Goal: Contribute content: Contribute content

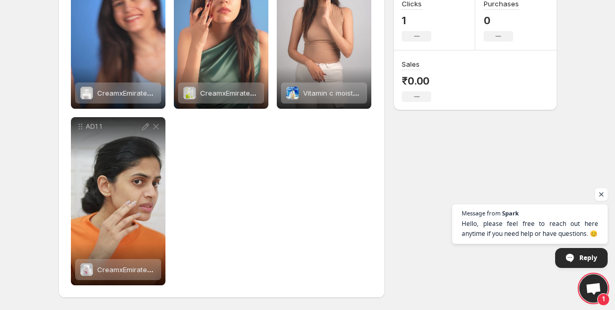
scroll to position [153, 0]
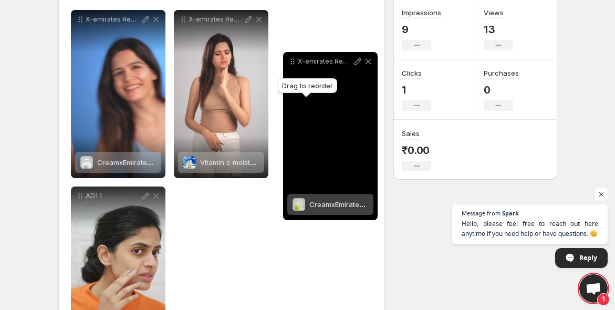
drag, startPoint x: 185, startPoint y: 19, endPoint x: 294, endPoint y: 54, distance: 114.2
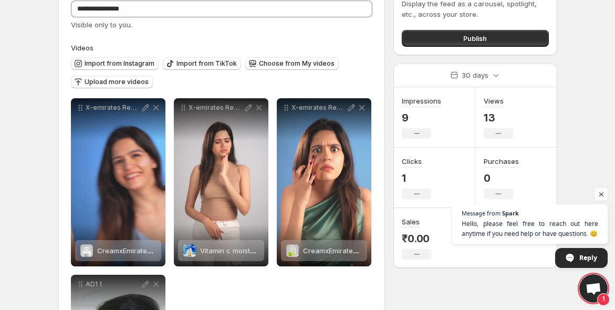
scroll to position [64, 0]
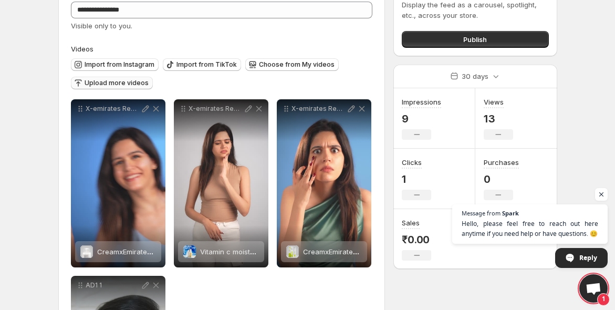
click at [115, 82] on span "Upload more videos" at bounding box center [117, 83] width 64 height 8
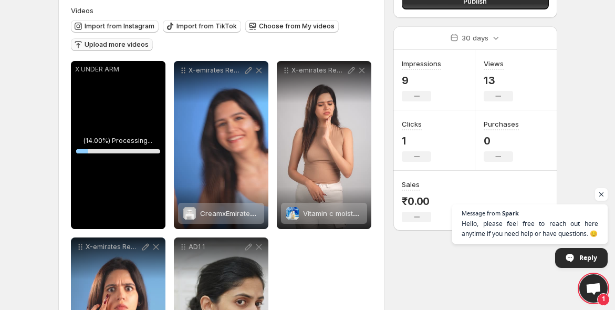
scroll to position [103, 0]
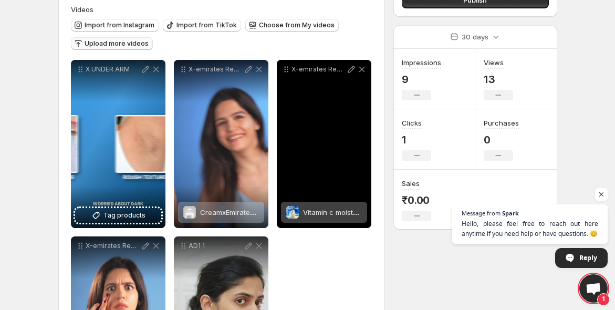
click at [282, 186] on div "X-emirates Reel-4 Final Out_310325" at bounding box center [324, 144] width 94 height 168
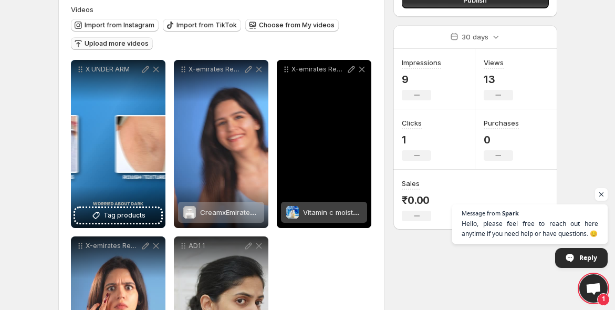
click at [282, 186] on div "X-emirates Reel-4 Final Out_310325" at bounding box center [324, 144] width 94 height 168
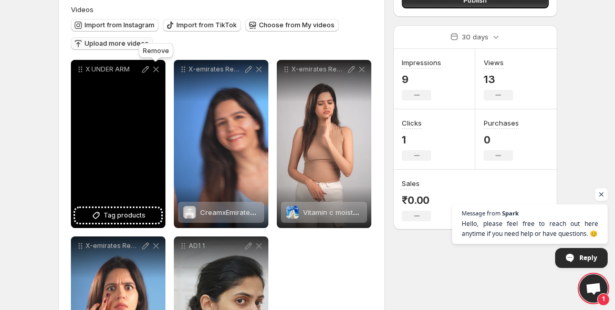
click at [154, 69] on icon at bounding box center [156, 69] width 10 height 10
click at [254, 69] on icon at bounding box center [259, 69] width 10 height 10
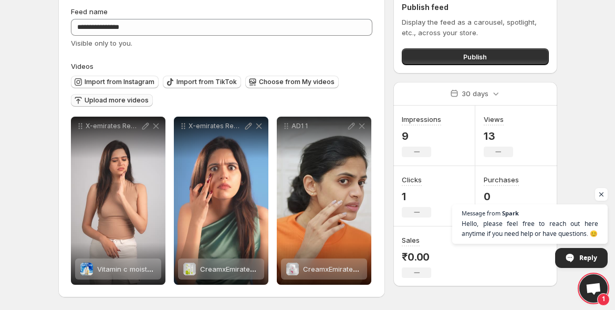
scroll to position [46, 0]
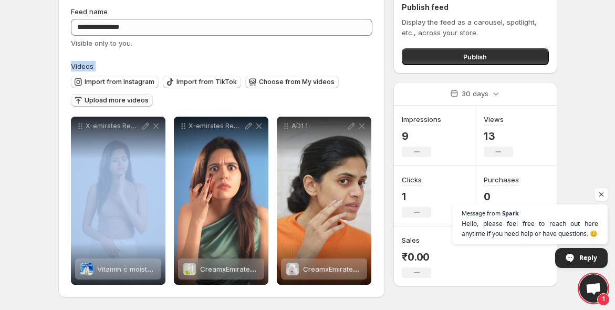
click at [154, 69] on label "Videos" at bounding box center [222, 66] width 302 height 10
drag, startPoint x: 154, startPoint y: 69, endPoint x: 126, endPoint y: 96, distance: 39.0
click at [126, 96] on div "Videos Import from Instagram Import from TikTok Choose from My videos Upload mo…" at bounding box center [222, 86] width 302 height 51
click at [126, 96] on button "Upload more videos" at bounding box center [112, 100] width 82 height 13
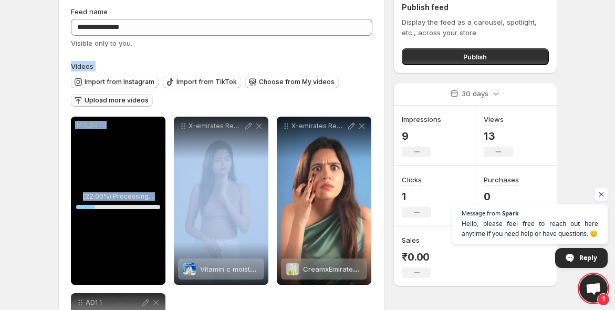
click at [132, 97] on span "Upload more videos" at bounding box center [117, 100] width 64 height 8
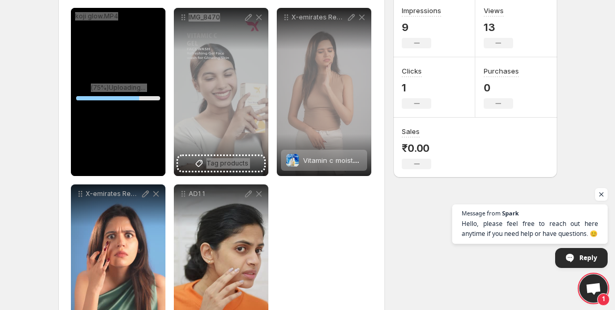
scroll to position [147, 0]
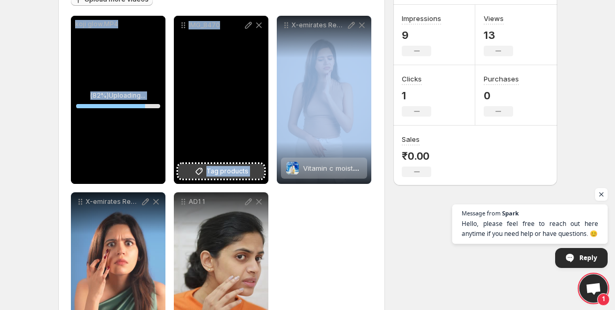
click at [216, 167] on span "Tag products" at bounding box center [227, 171] width 42 height 10
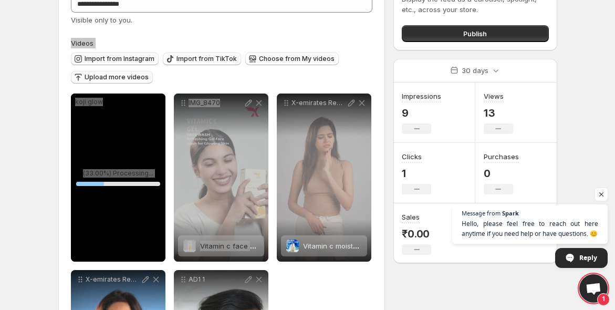
scroll to position [69, 0]
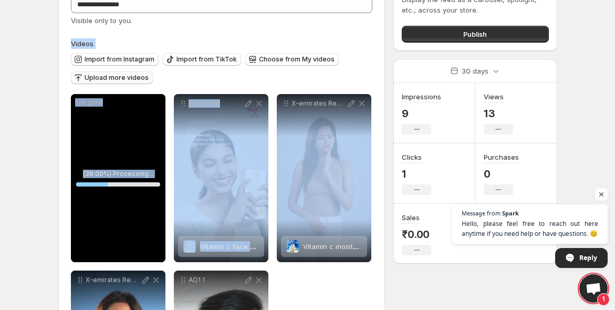
click at [130, 77] on span "Upload more videos" at bounding box center [117, 77] width 64 height 8
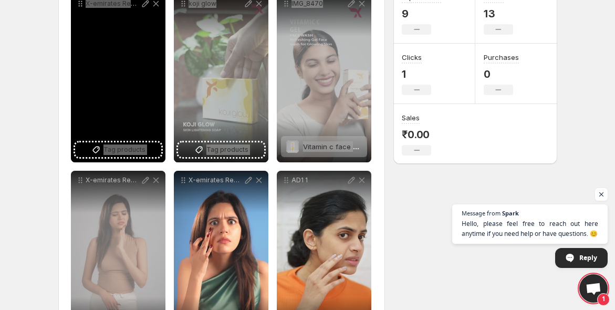
scroll to position [168, 0]
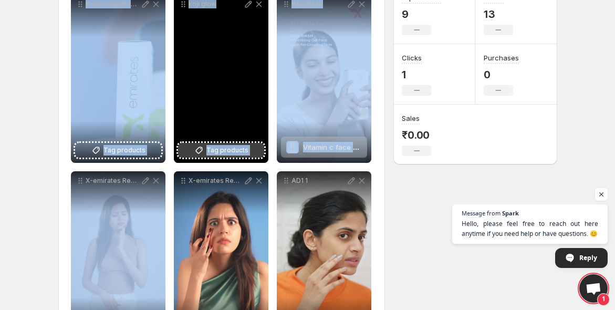
click at [226, 146] on span "Tag products" at bounding box center [227, 150] width 42 height 10
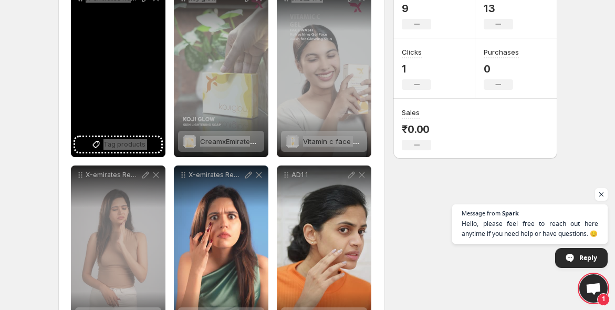
scroll to position [136, 0]
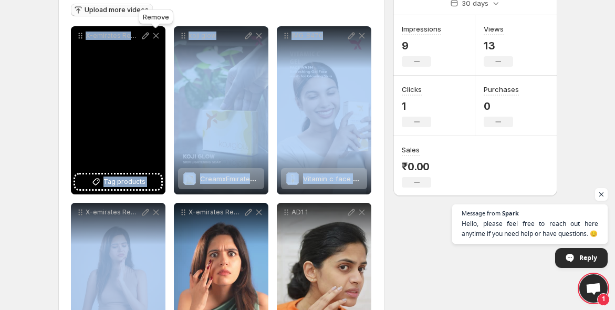
click at [155, 34] on icon at bounding box center [156, 35] width 10 height 10
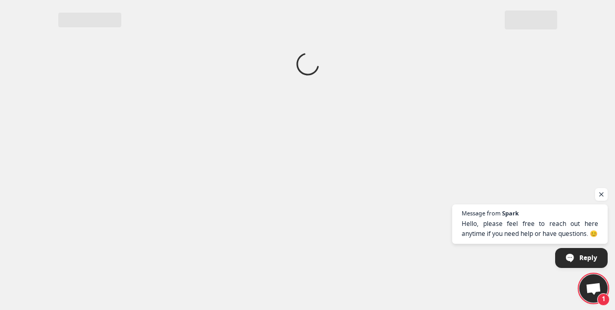
scroll to position [0, 0]
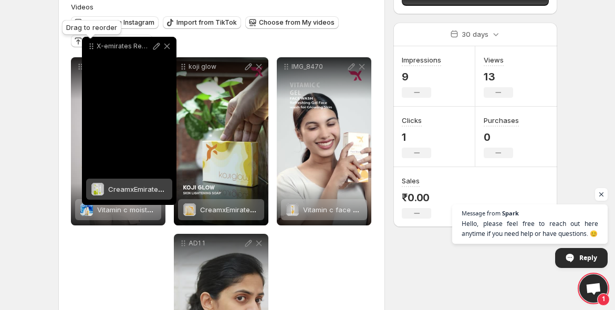
scroll to position [100, 0]
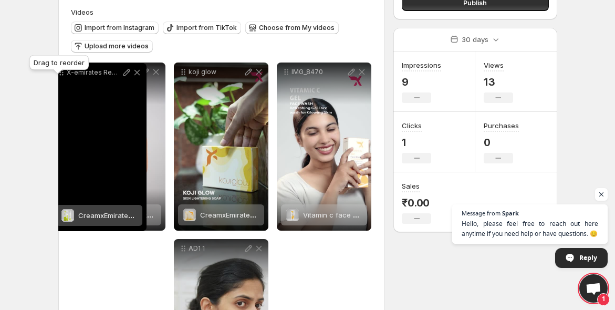
drag, startPoint x: 79, startPoint y: 204, endPoint x: 60, endPoint y: 71, distance: 134.7
click at [60, 71] on body "**********" at bounding box center [307, 55] width 615 height 310
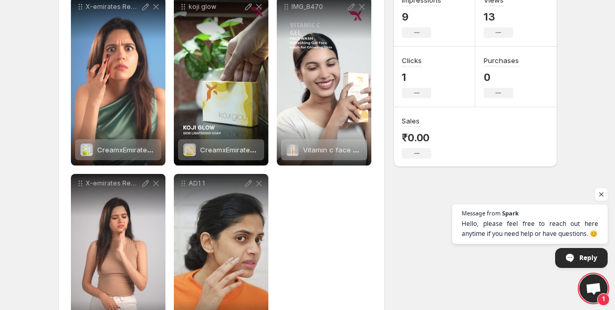
scroll to position [149, 0]
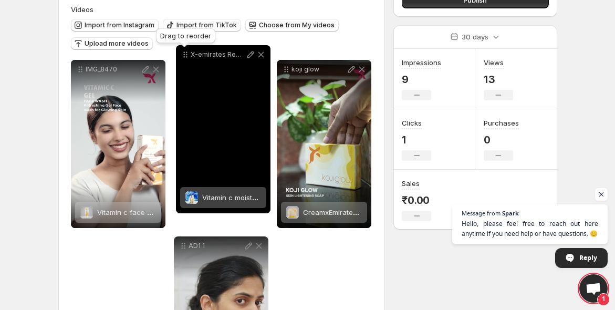
drag, startPoint x: 75, startPoint y: 203, endPoint x: 180, endPoint y: 52, distance: 183.2
click at [180, 52] on icon at bounding box center [185, 54] width 10 height 10
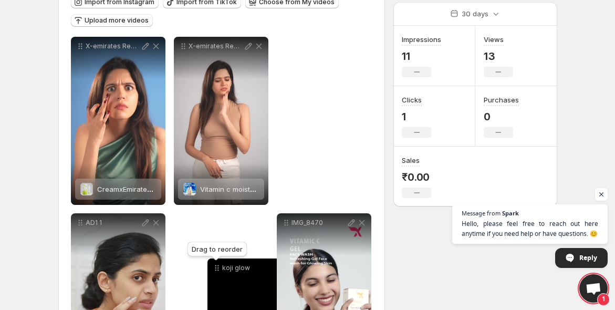
scroll to position [129, 0]
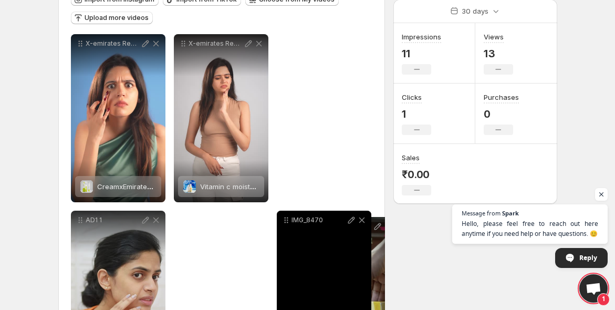
drag, startPoint x: 285, startPoint y: 94, endPoint x: 311, endPoint y: 224, distance: 131.9
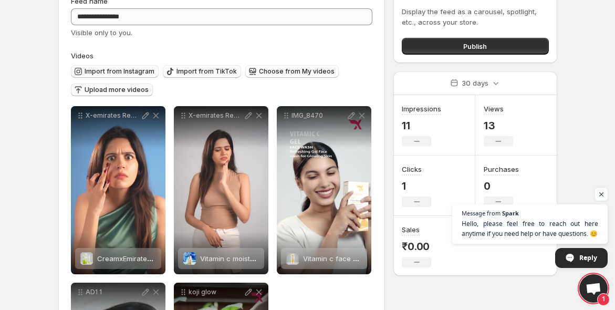
scroll to position [26, 0]
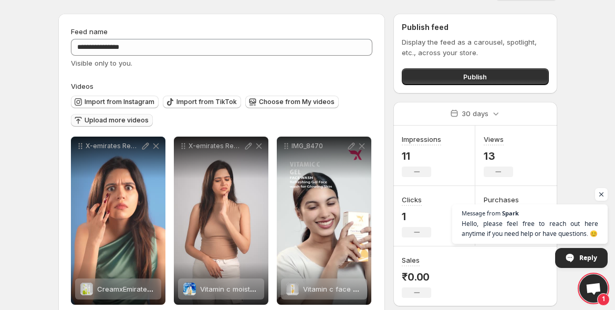
click at [108, 122] on span "Upload more videos" at bounding box center [117, 120] width 64 height 8
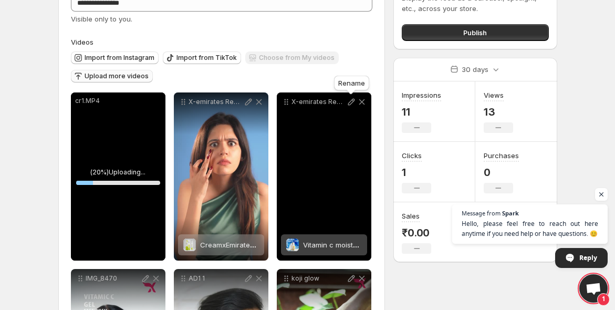
scroll to position [36, 0]
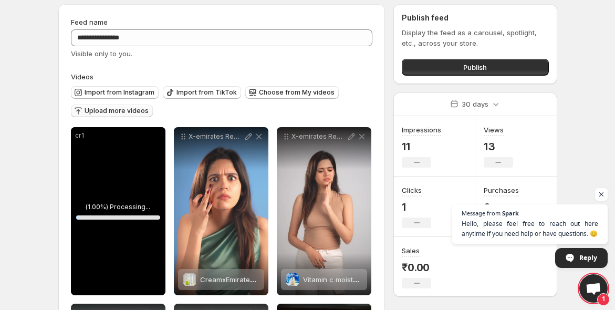
click at [119, 111] on span "Upload more videos" at bounding box center [117, 111] width 64 height 8
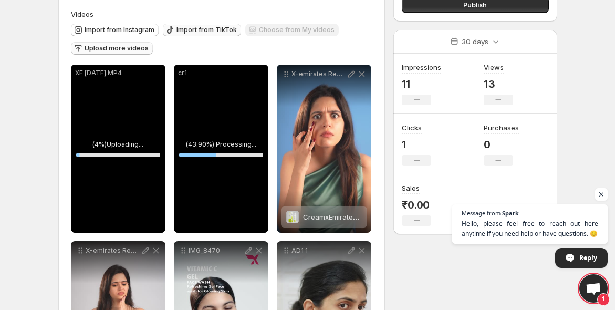
scroll to position [99, 0]
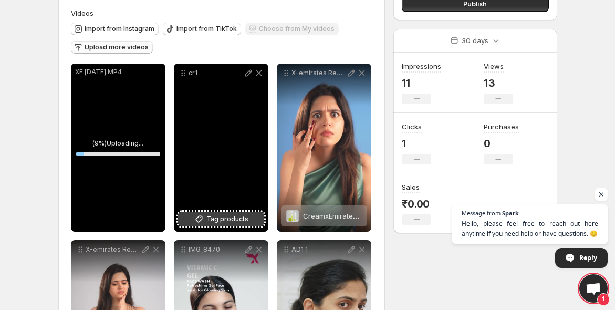
click at [224, 216] on span "Tag products" at bounding box center [227, 219] width 42 height 10
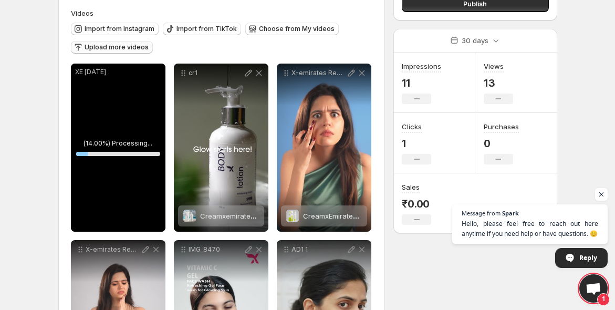
click at [114, 48] on span "Upload more videos" at bounding box center [117, 47] width 64 height 8
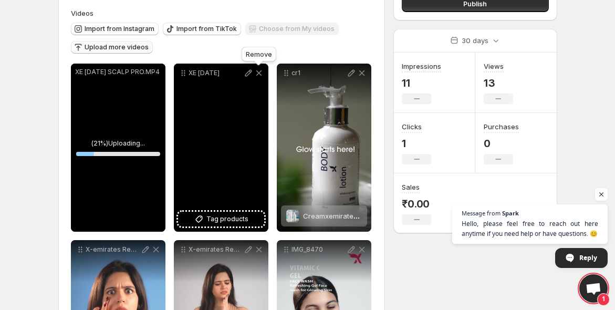
click at [258, 71] on icon at bounding box center [259, 73] width 6 height 6
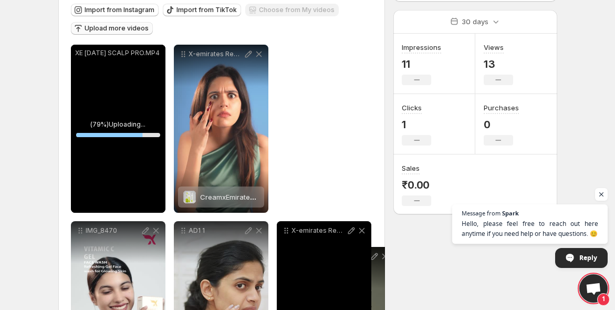
scroll to position [125, 0]
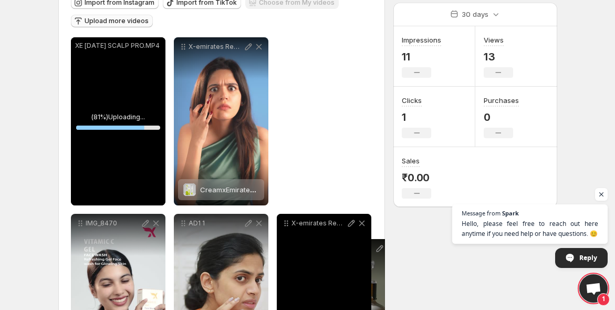
drag, startPoint x: 184, startPoint y: 54, endPoint x: 315, endPoint y: 246, distance: 232.4
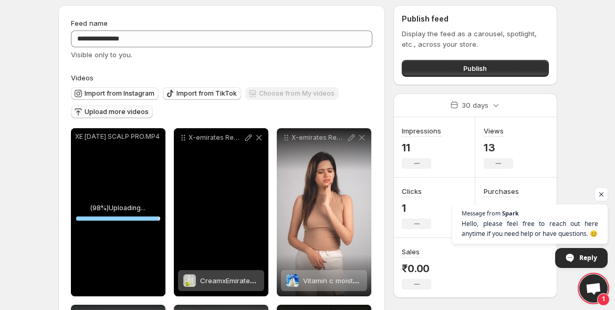
scroll to position [60, 0]
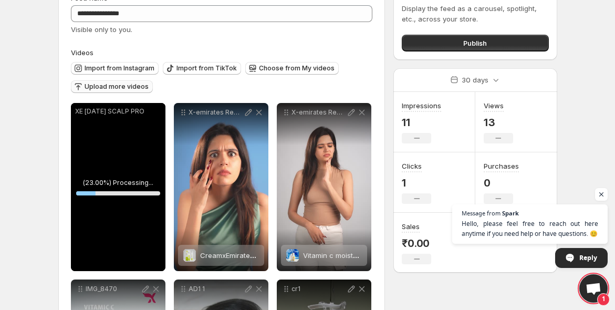
click at [115, 88] on span "Upload more videos" at bounding box center [117, 86] width 64 height 8
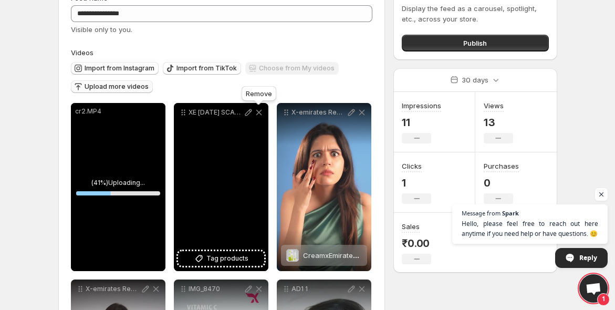
click at [258, 111] on icon at bounding box center [259, 113] width 6 height 6
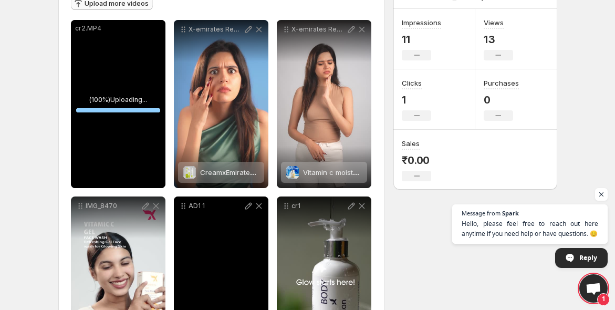
scroll to position [143, 0]
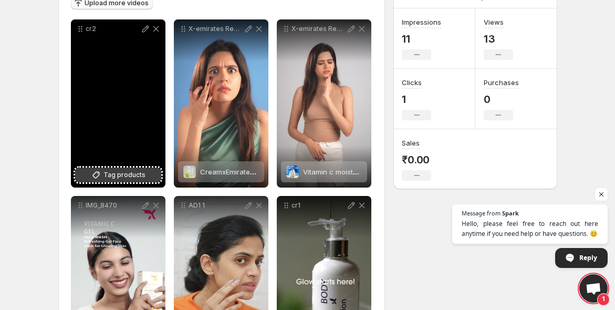
click at [117, 175] on span "Tag products" at bounding box center [124, 175] width 42 height 10
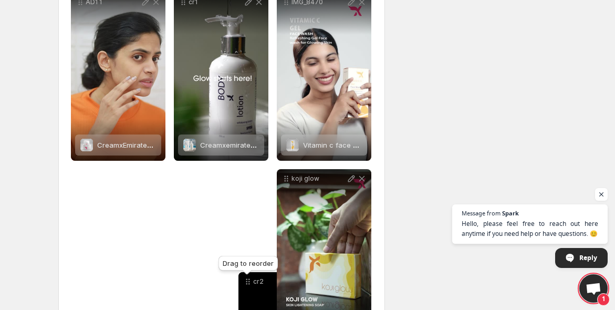
scroll to position [349, 0]
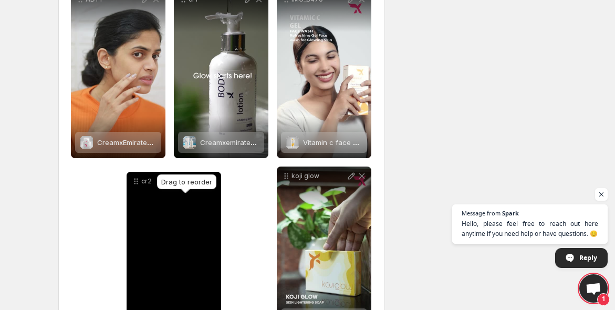
drag, startPoint x: 82, startPoint y: 125, endPoint x: 134, endPoint y: 180, distance: 75.4
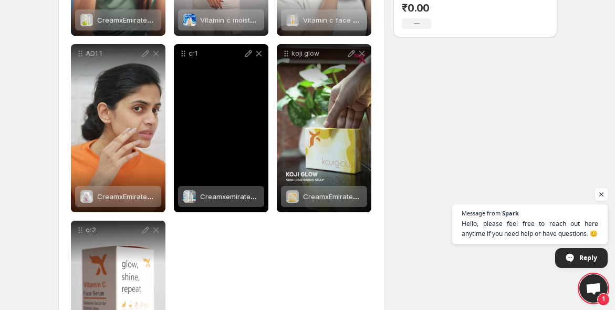
scroll to position [294, 0]
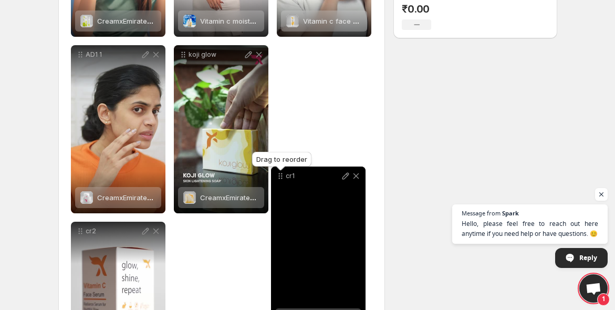
drag, startPoint x: 183, startPoint y: 52, endPoint x: 280, endPoint y: 172, distance: 153.7
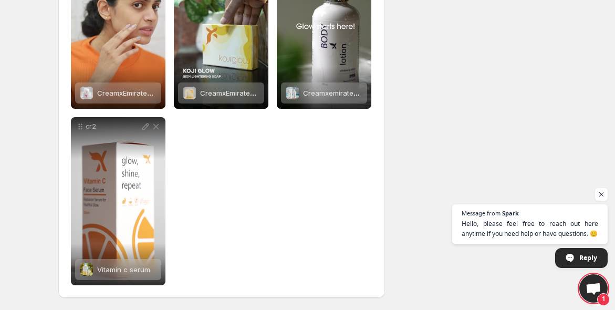
scroll to position [399, 0]
